Goal: Task Accomplishment & Management: Manage account settings

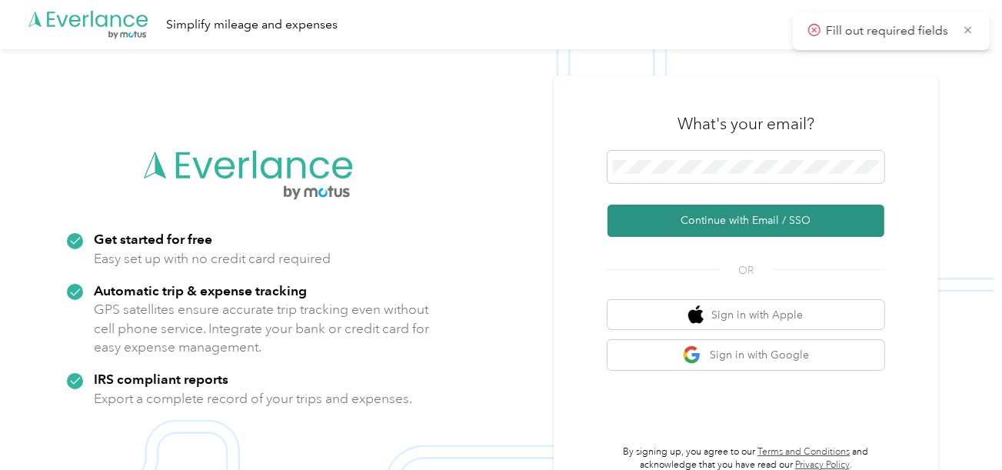
click at [690, 231] on button "Continue with Email / SSO" at bounding box center [746, 221] width 277 height 32
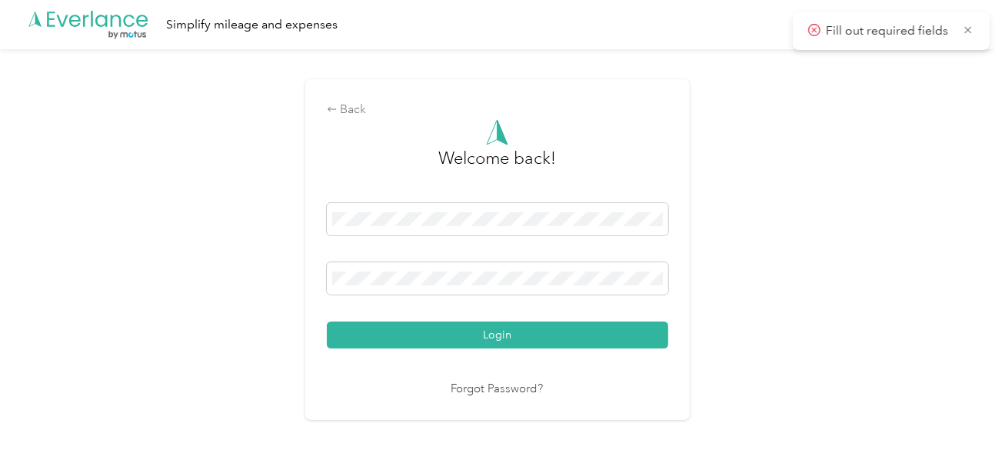
drag, startPoint x: 554, startPoint y: 334, endPoint x: 800, endPoint y: 282, distance: 251.4
click at [561, 332] on button "Login" at bounding box center [497, 334] width 341 height 27
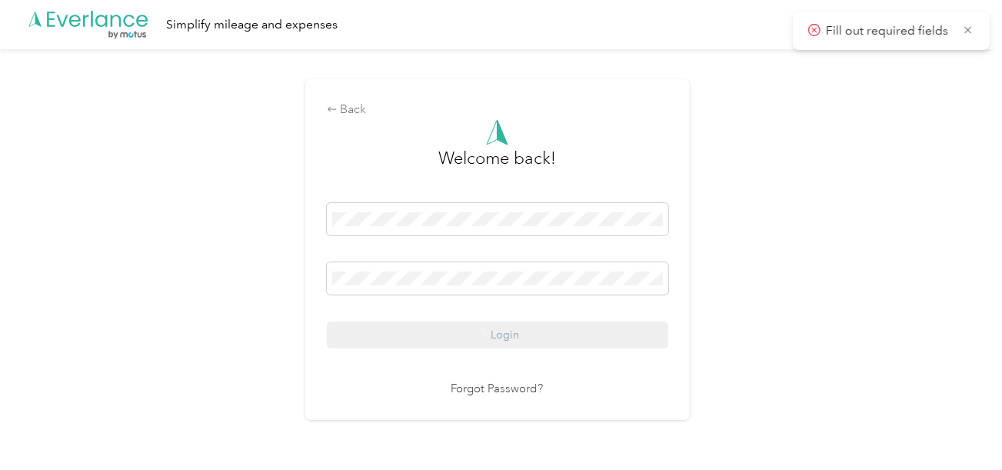
drag, startPoint x: 801, startPoint y: 282, endPoint x: 861, endPoint y: 295, distance: 61.2
click at [801, 282] on div "Back Welcome back! Login Forgot Password?" at bounding box center [497, 256] width 994 height 414
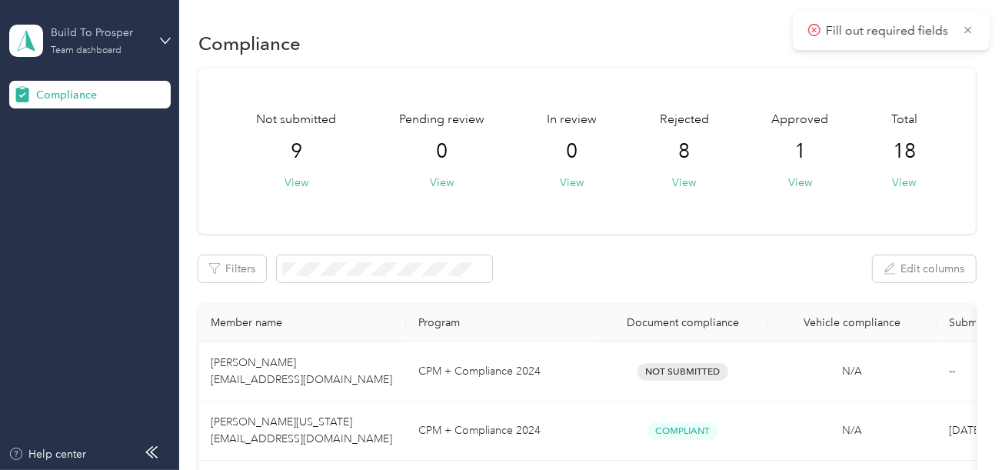
click at [128, 12] on div "Build To Prosper Team dashboard Compliance" at bounding box center [90, 54] width 162 height 108
drag, startPoint x: 115, startPoint y: 35, endPoint x: 120, endPoint y: 51, distance: 16.3
click at [115, 39] on div "Build To Prosper" at bounding box center [99, 33] width 96 height 16
click at [88, 159] on div "Log out" at bounding box center [171, 160] width 302 height 27
